Goal: Task Accomplishment & Management: Use online tool/utility

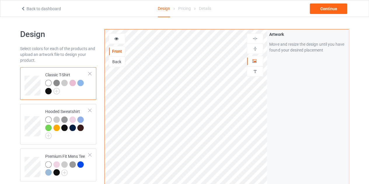
click at [26, 8] on link "Back to dashboard" at bounding box center [41, 8] width 40 height 5
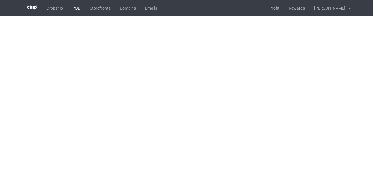
click at [78, 6] on body "Dropship POD Storefronts Domains Emails Profit Rewards [PERSON_NAME] Settings L…" at bounding box center [186, 92] width 373 height 184
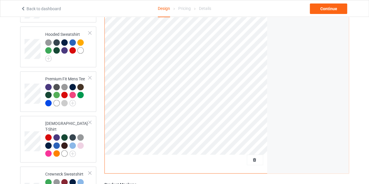
scroll to position [133, 0]
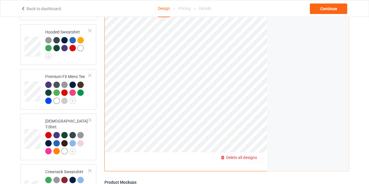
click at [257, 156] on span "Delete all designs" at bounding box center [241, 158] width 31 height 5
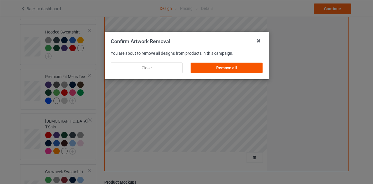
click at [246, 69] on div "Remove all" at bounding box center [227, 68] width 72 height 10
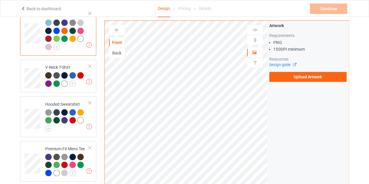
scroll to position [59, 0]
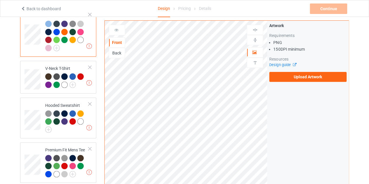
click at [302, 73] on label "Upload Artwork" at bounding box center [307, 77] width 77 height 10
click at [0, 0] on input "Upload Artwork" at bounding box center [0, 0] width 0 height 0
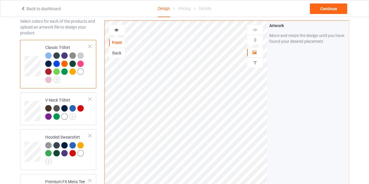
scroll to position [22, 0]
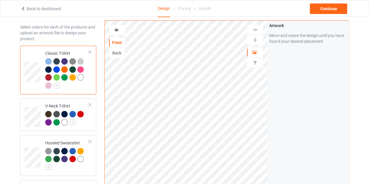
click at [121, 33] on div at bounding box center [117, 30] width 16 height 10
click at [118, 29] on icon at bounding box center [116, 29] width 5 height 4
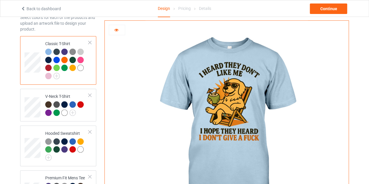
scroll to position [31, 0]
click at [118, 27] on icon at bounding box center [116, 29] width 5 height 4
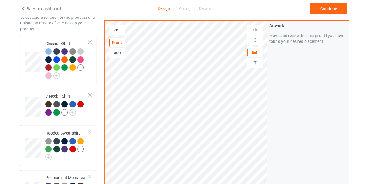
click at [120, 29] on div at bounding box center [117, 30] width 16 height 6
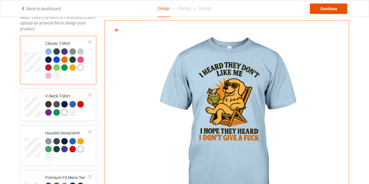
click at [314, 13] on div "Continue" at bounding box center [328, 8] width 37 height 10
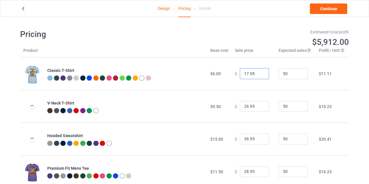
click at [245, 73] on input "17.95" at bounding box center [254, 73] width 29 height 11
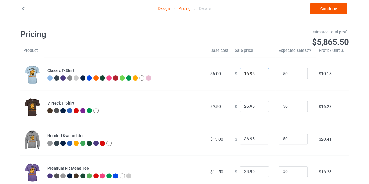
type input "16.95"
click at [326, 8] on link "Continue" at bounding box center [328, 8] width 37 height 10
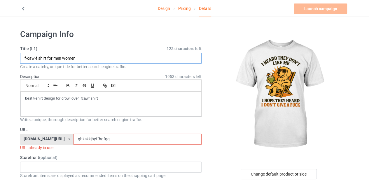
drag, startPoint x: 45, startPoint y: 57, endPoint x: 22, endPoint y: 58, distance: 23.3
click at [22, 58] on input "f-caw-f shirt for men women" at bounding box center [110, 58] width 181 height 11
type input "golden for men women"
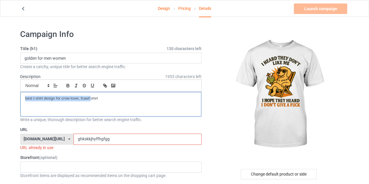
drag, startPoint x: 90, startPoint y: 97, endPoint x: 20, endPoint y: 96, distance: 69.7
click at [20, 96] on div "best t-shirt design for crow lover, fcawf shirt" at bounding box center [110, 104] width 181 height 24
click at [51, 98] on p "golden shirt" at bounding box center [110, 99] width 171 height 6
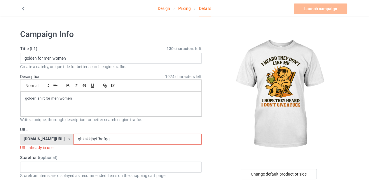
click at [95, 141] on input "ghkskkjhyffhgfgg" at bounding box center [137, 139] width 128 height 11
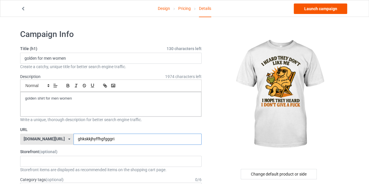
type input "ghkskkjhyffhgfgggri"
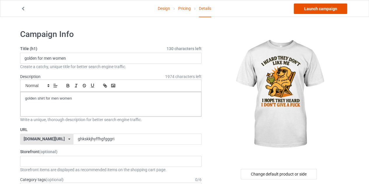
click at [315, 13] on link "Launch campaign" at bounding box center [320, 8] width 53 height 10
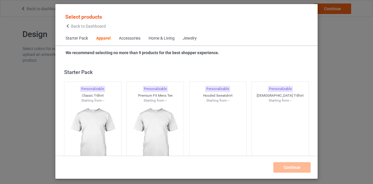
scroll to position [217, 0]
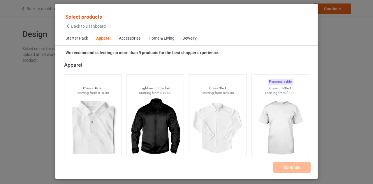
drag, startPoint x: 0, startPoint y: 0, endPoint x: 71, endPoint y: 28, distance: 76.3
click at [71, 28] on span "Back to Dashboard" at bounding box center [88, 26] width 35 height 5
